Goal: Information Seeking & Learning: Learn about a topic

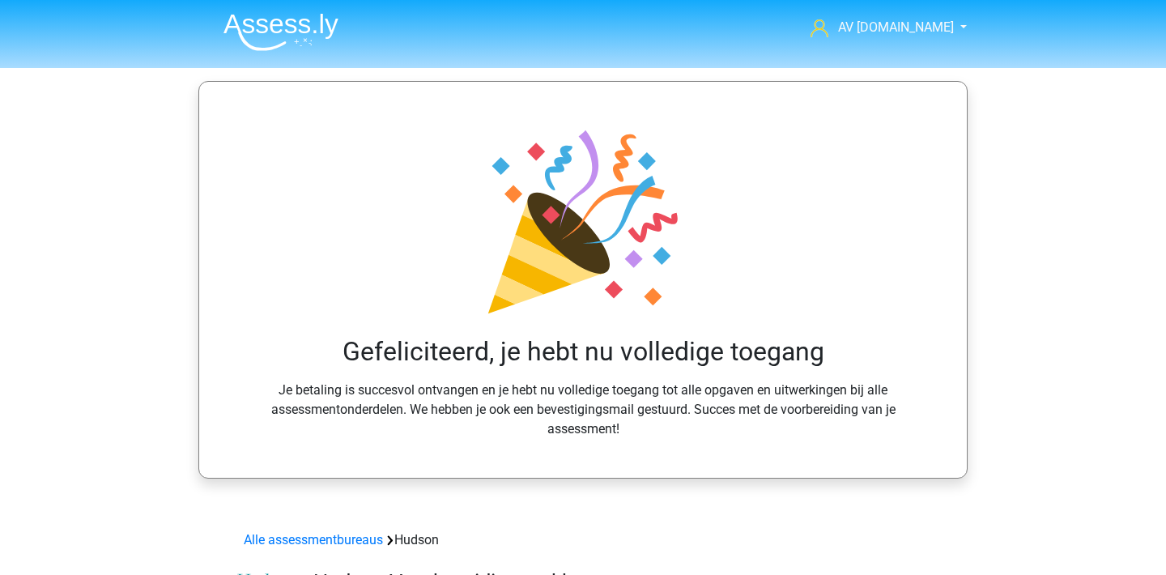
scroll to position [1272, 0]
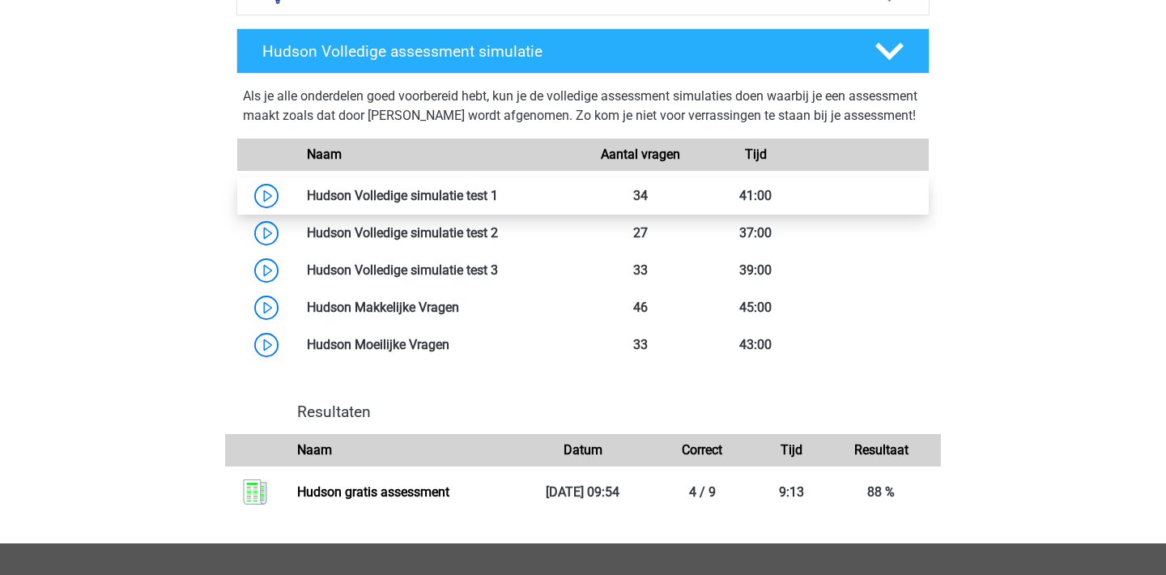
click at [498, 203] on link at bounding box center [498, 195] width 0 height 15
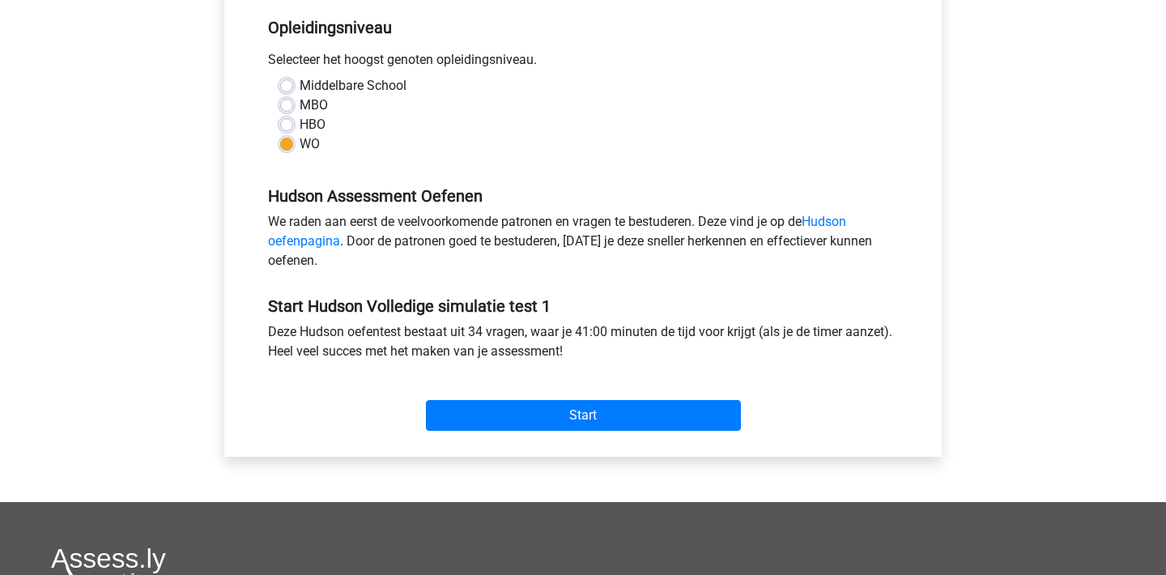
scroll to position [344, 0]
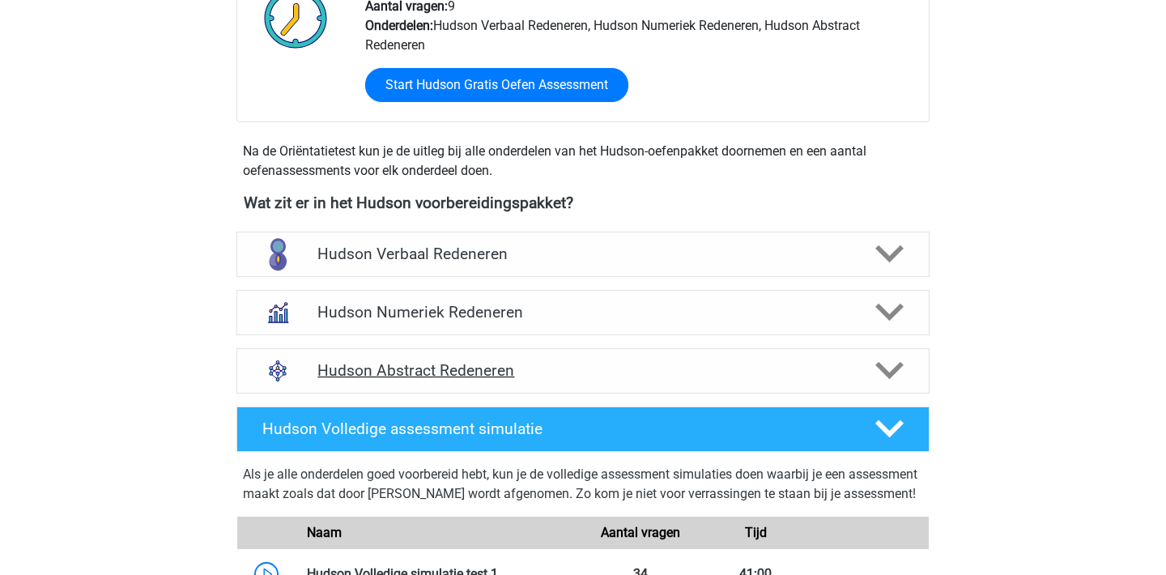
scroll to position [758, 0]
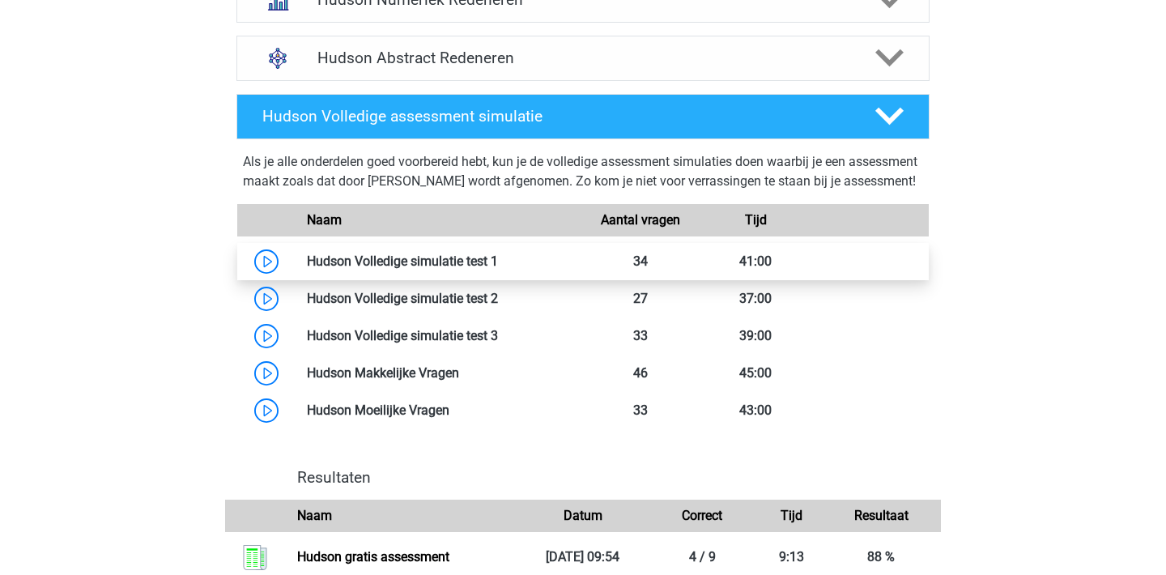
click at [498, 269] on link at bounding box center [498, 260] width 0 height 15
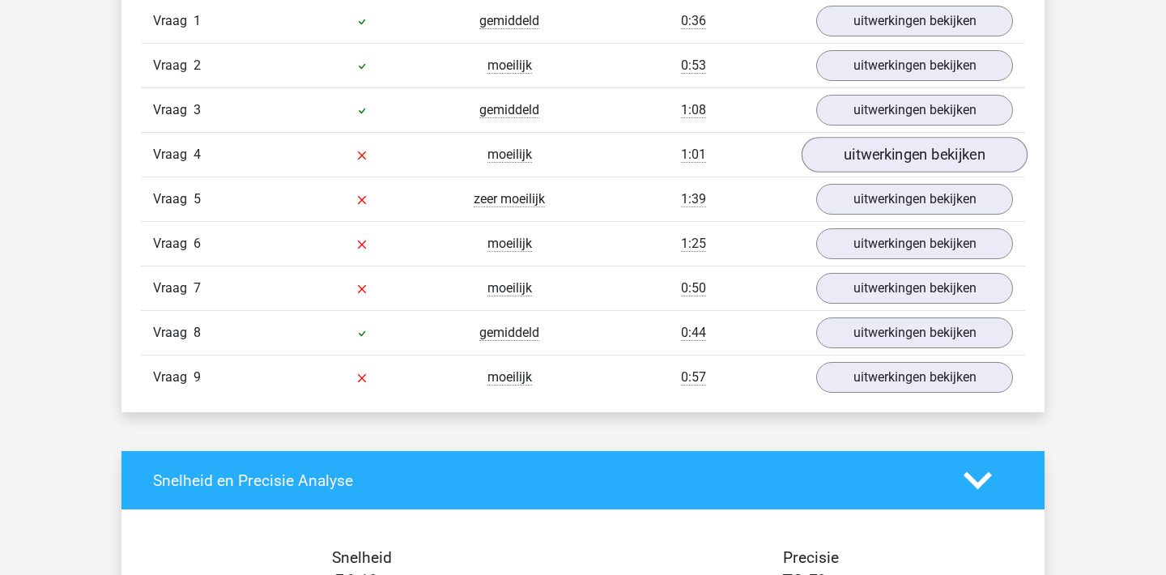
scroll to position [1310, 0]
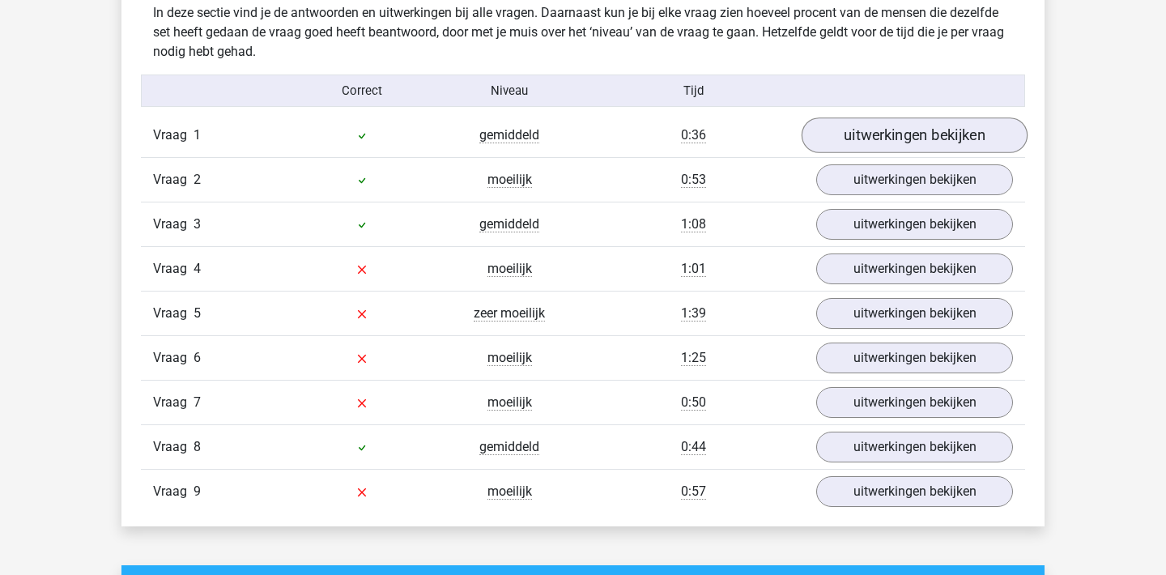
click at [908, 137] on link "uitwerkingen bekijken" at bounding box center [914, 135] width 226 height 36
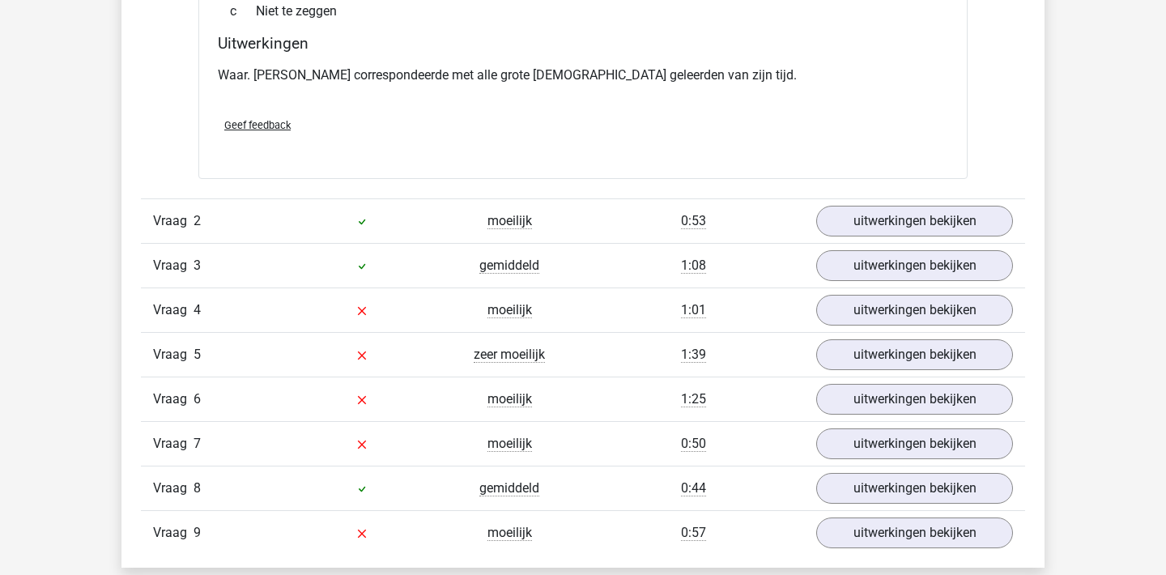
scroll to position [1820, 0]
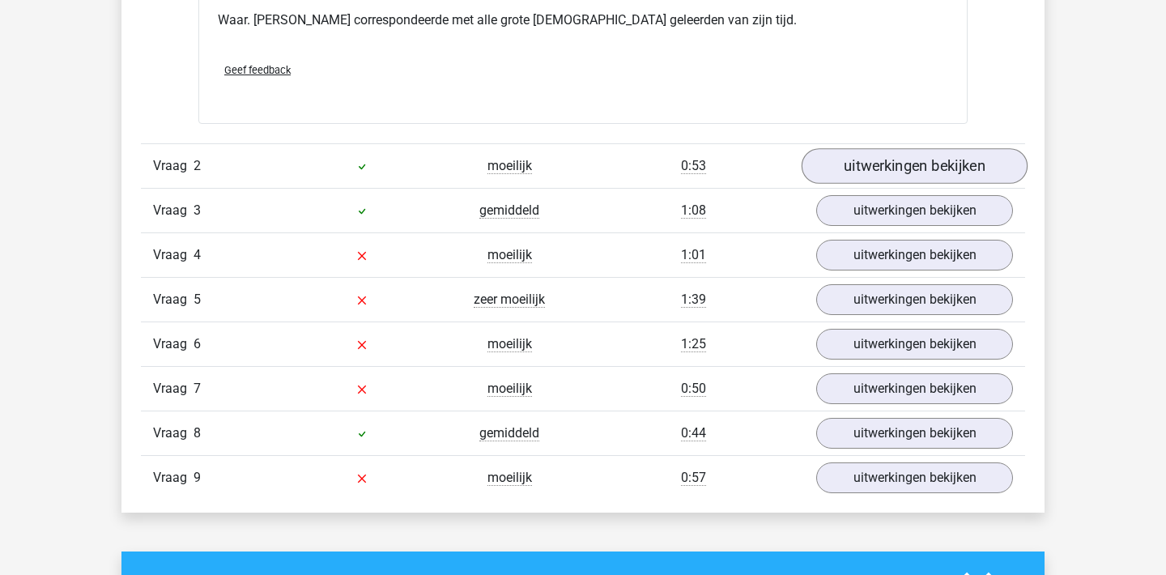
click at [902, 179] on link "uitwerkingen bekijken" at bounding box center [914, 167] width 226 height 36
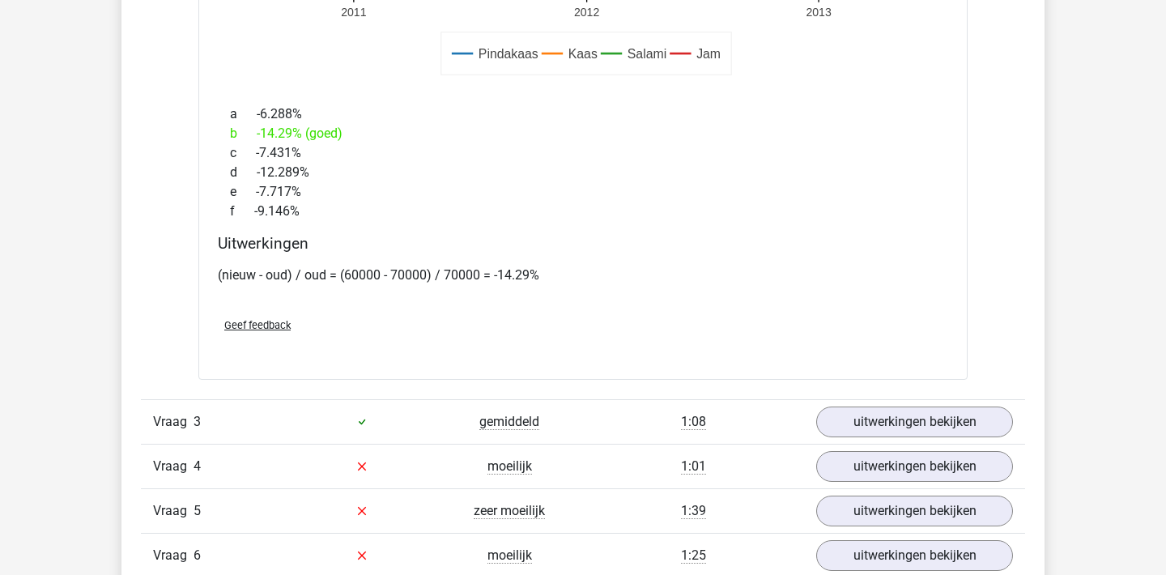
scroll to position [2854, 0]
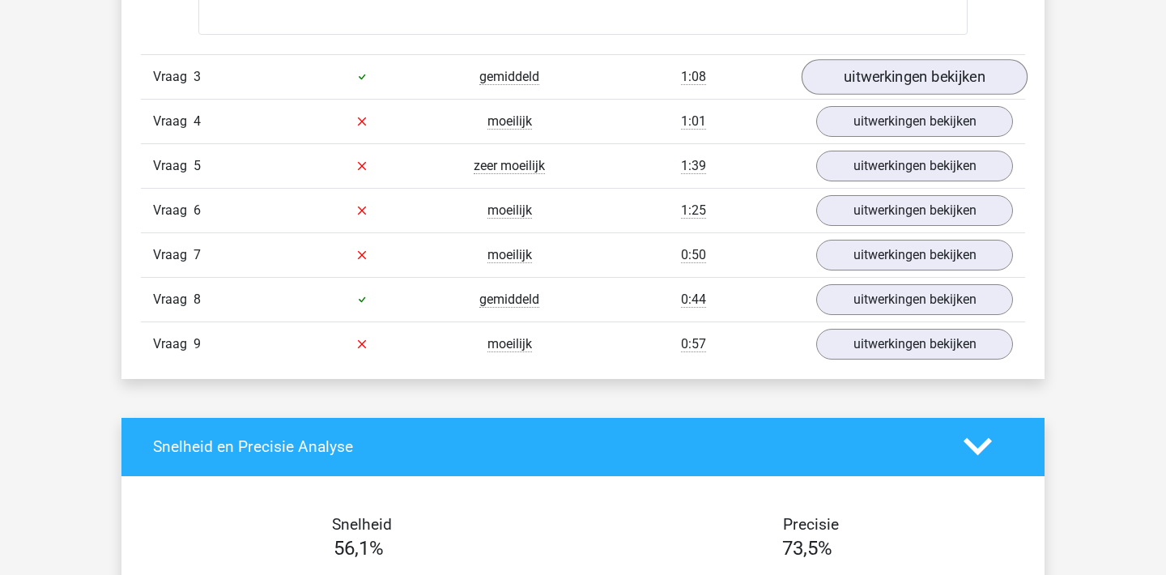
click at [925, 69] on link "uitwerkingen bekijken" at bounding box center [914, 77] width 226 height 36
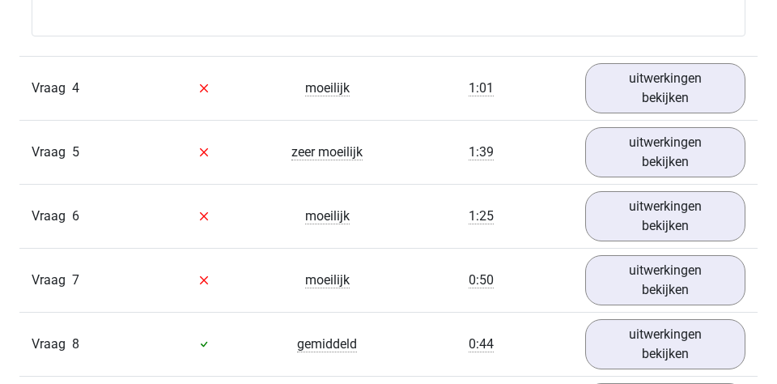
scroll to position [3834, 0]
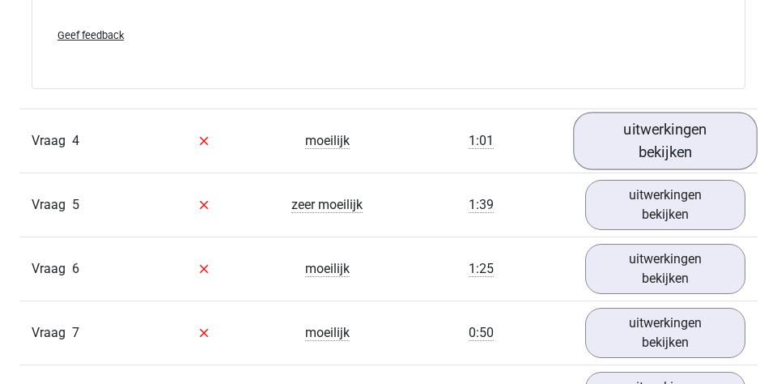
click at [653, 138] on link "uitwerkingen bekijken" at bounding box center [665, 140] width 185 height 57
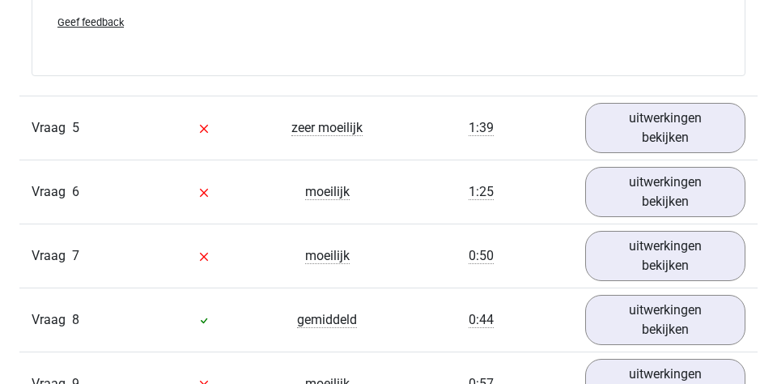
scroll to position [4372, 0]
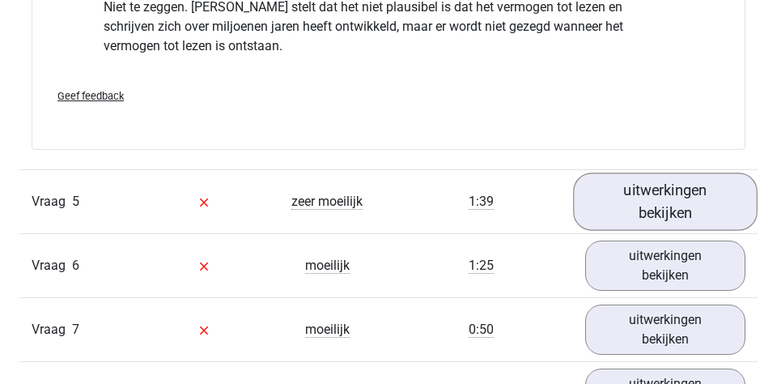
click at [654, 201] on link "uitwerkingen bekijken" at bounding box center [665, 200] width 185 height 57
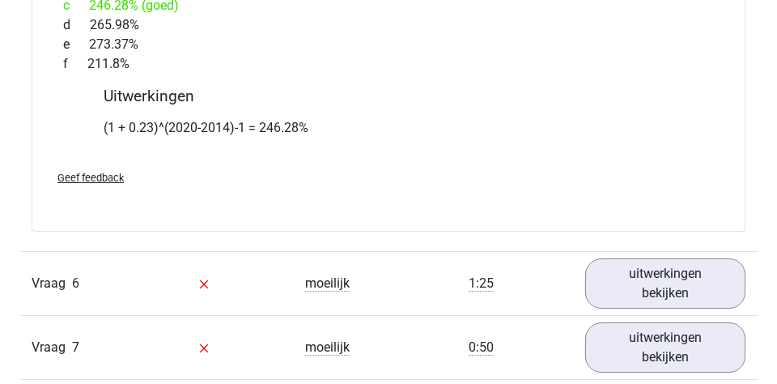
scroll to position [5321, 0]
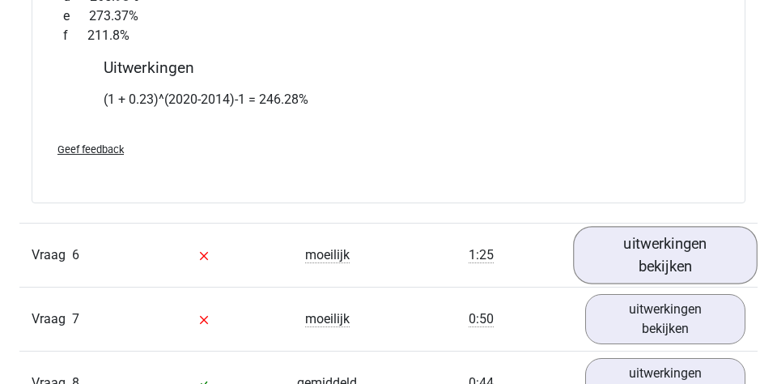
click at [643, 251] on link "uitwerkingen bekijken" at bounding box center [665, 254] width 185 height 57
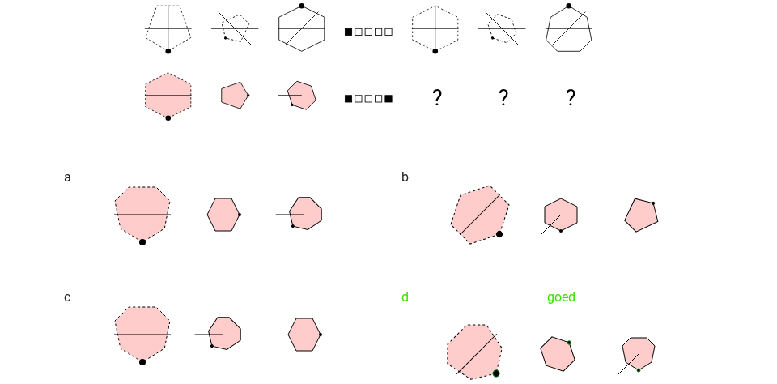
scroll to position [5795, 0]
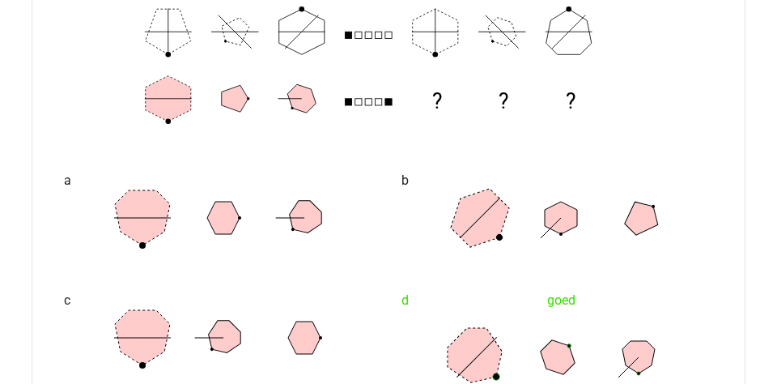
click at [482, 337] on line at bounding box center [476, 357] width 40 height 40
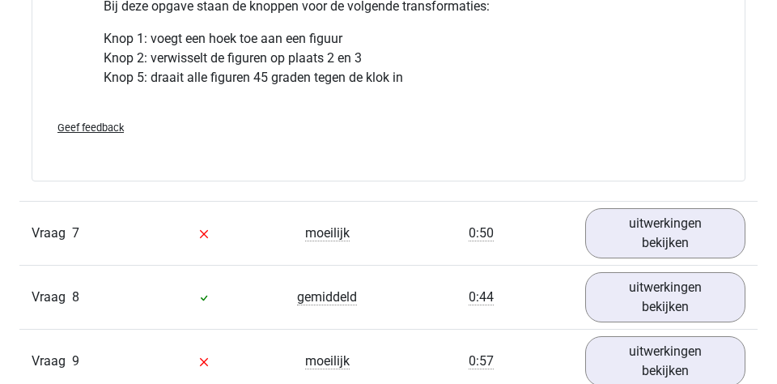
scroll to position [6351, 0]
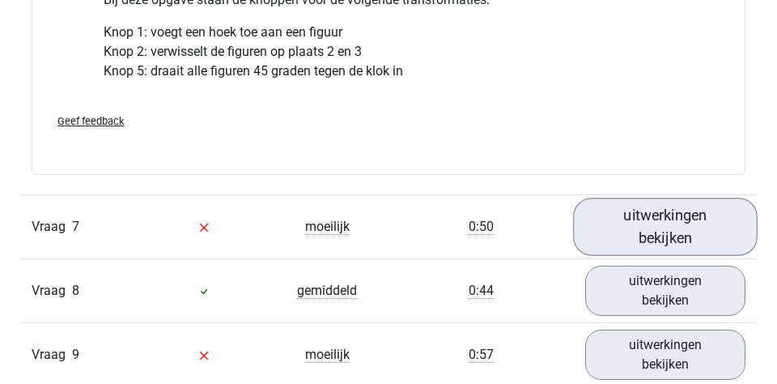
click at [618, 216] on link "uitwerkingen bekijken" at bounding box center [665, 226] width 185 height 57
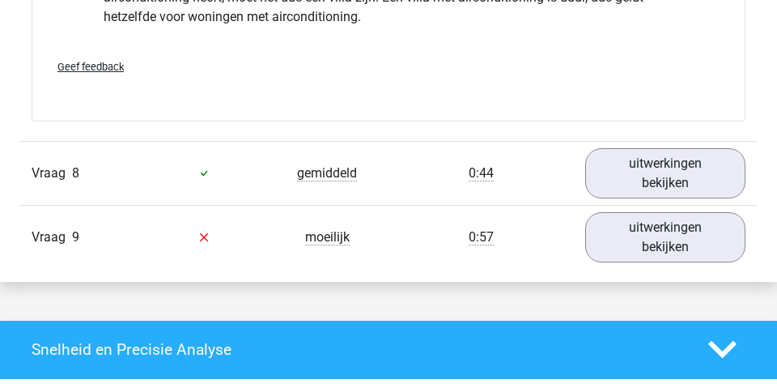
scroll to position [6987, 0]
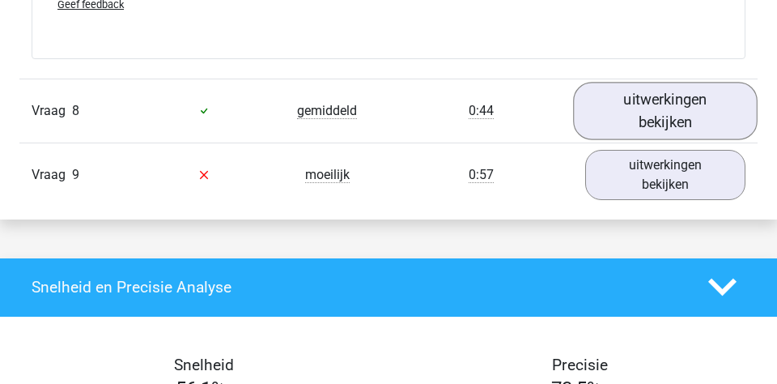
click at [613, 88] on link "uitwerkingen bekijken" at bounding box center [665, 110] width 185 height 57
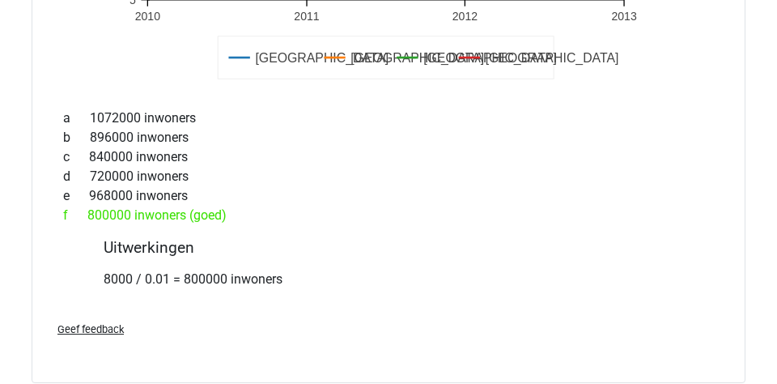
scroll to position [7684, 0]
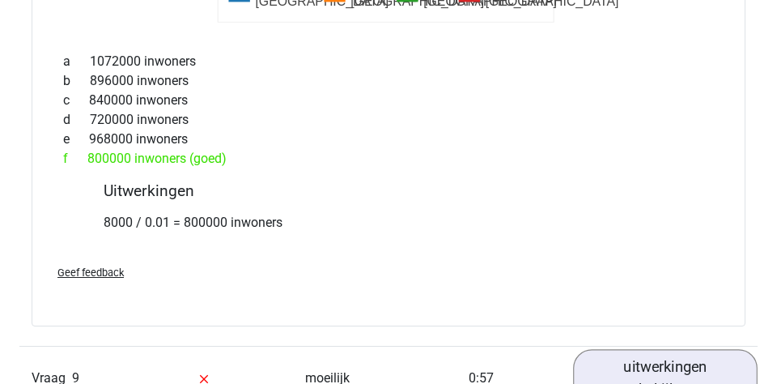
click at [676, 349] on link "uitwerkingen bekijken" at bounding box center [665, 377] width 185 height 57
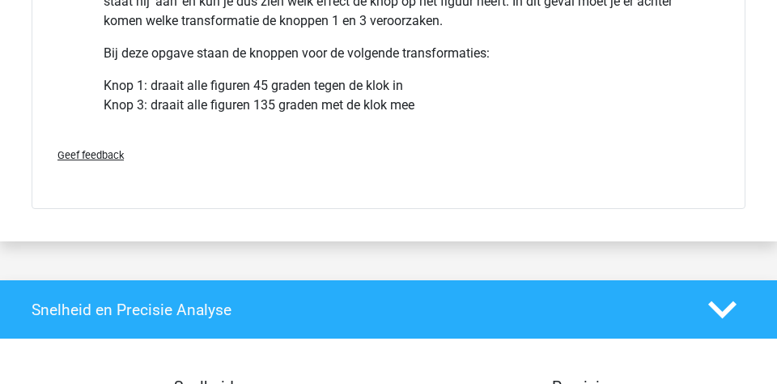
scroll to position [8703, 0]
